Goal: Information Seeking & Learning: Learn about a topic

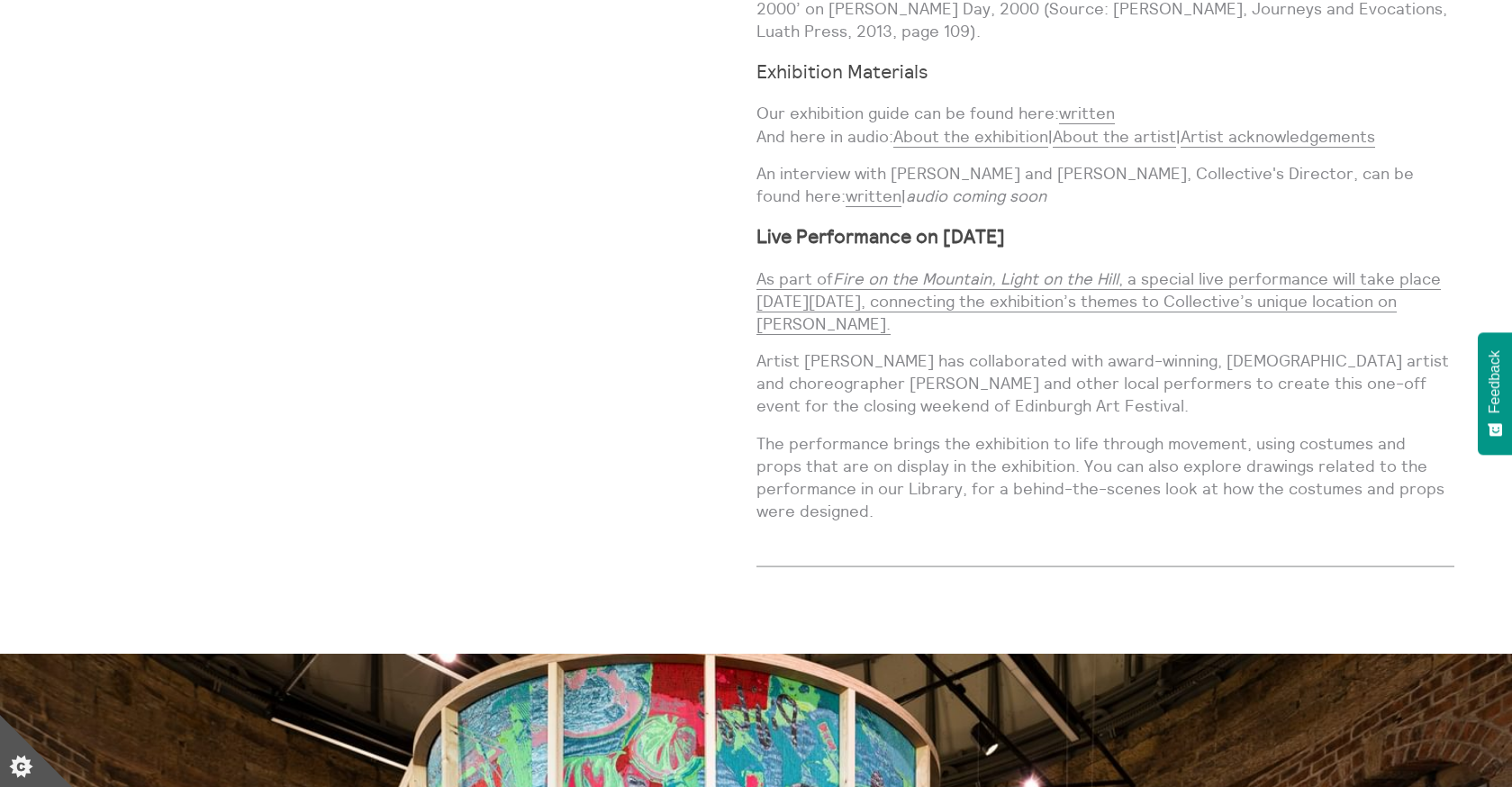
scroll to position [2045, 0]
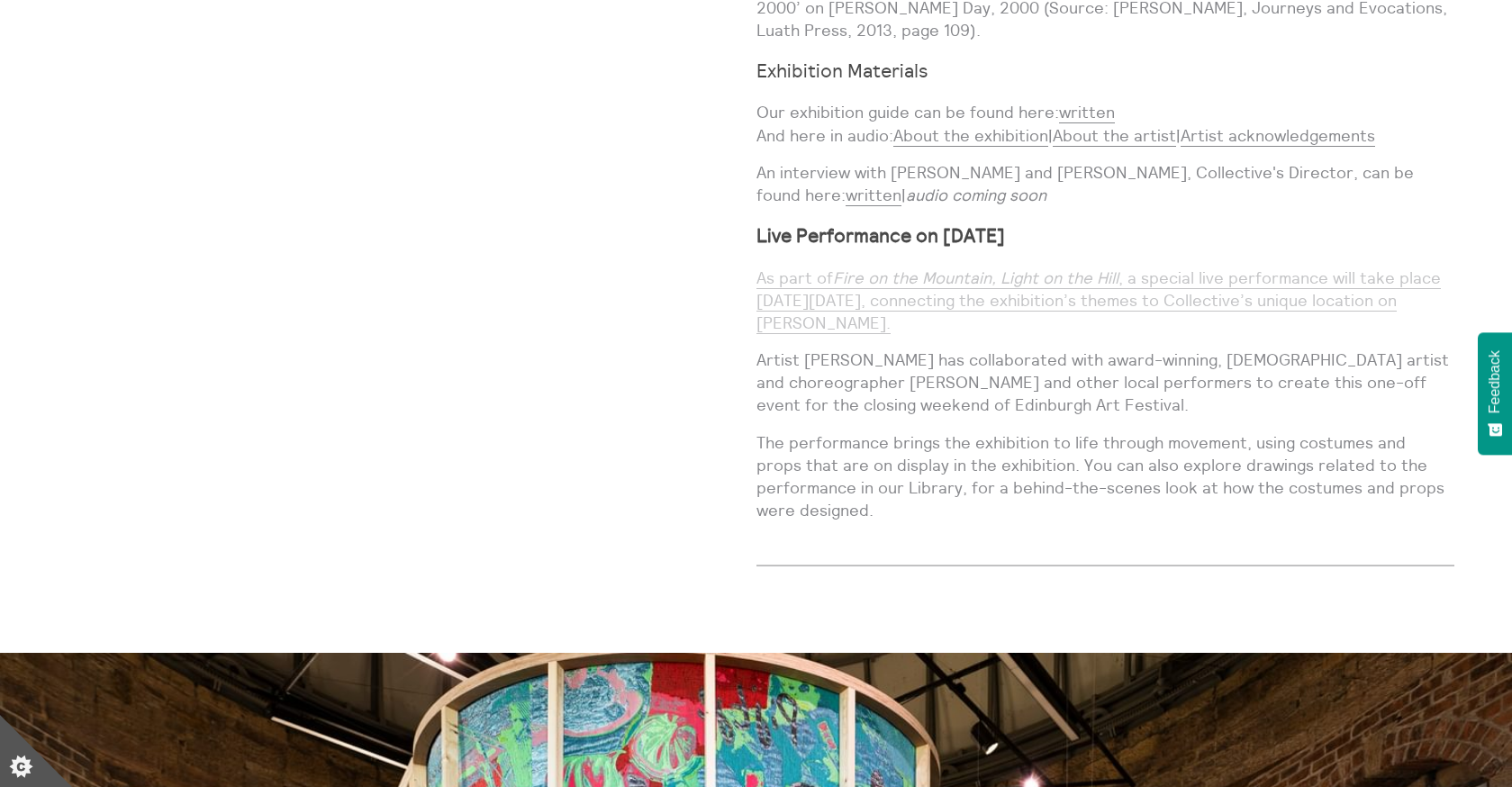
click at [1060, 268] on em "Fire on the Mountain, Light on the Hill" at bounding box center [975, 278] width 285 height 21
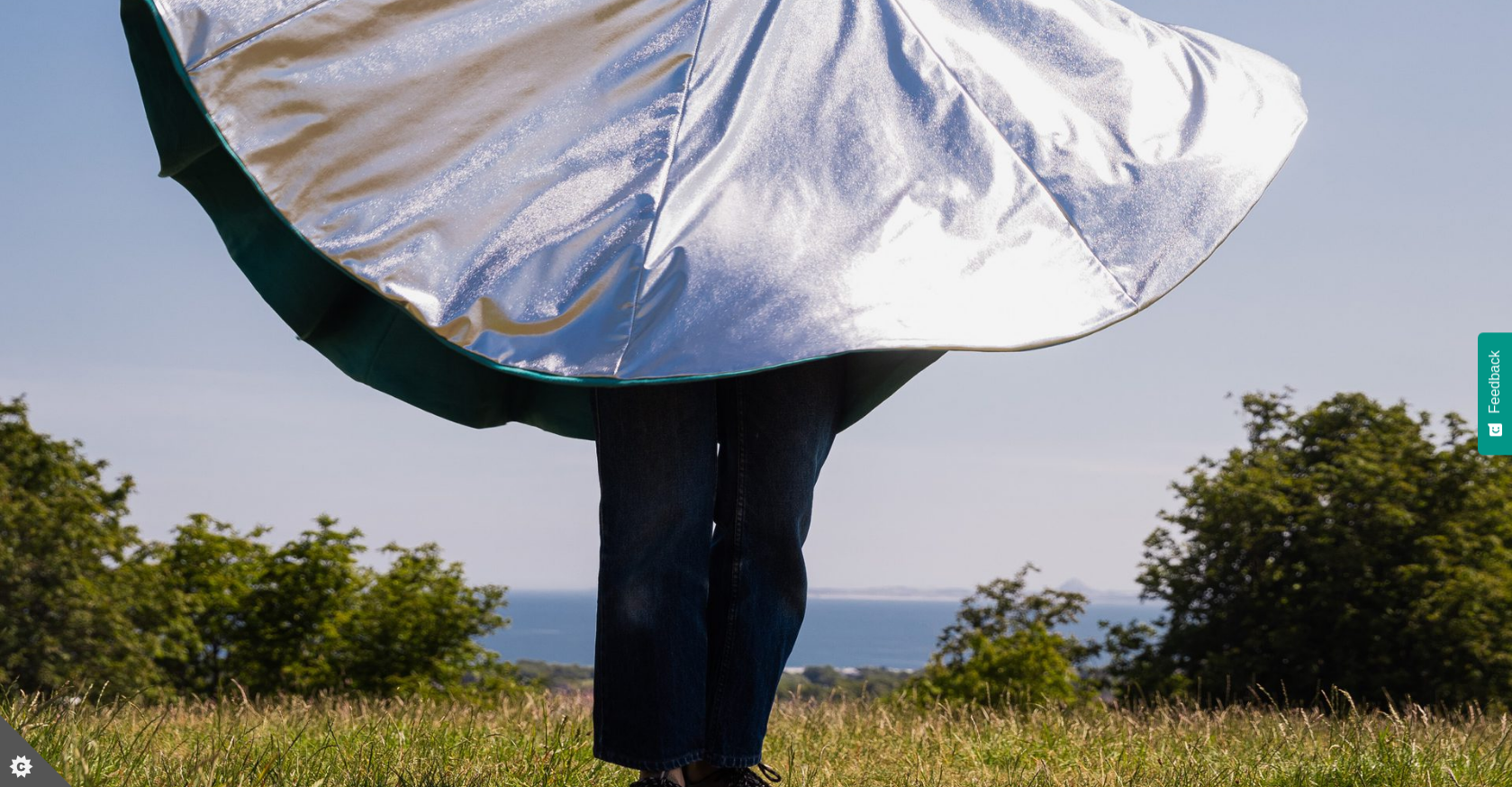
scroll to position [675, 0]
